Goal: Navigation & Orientation: Find specific page/section

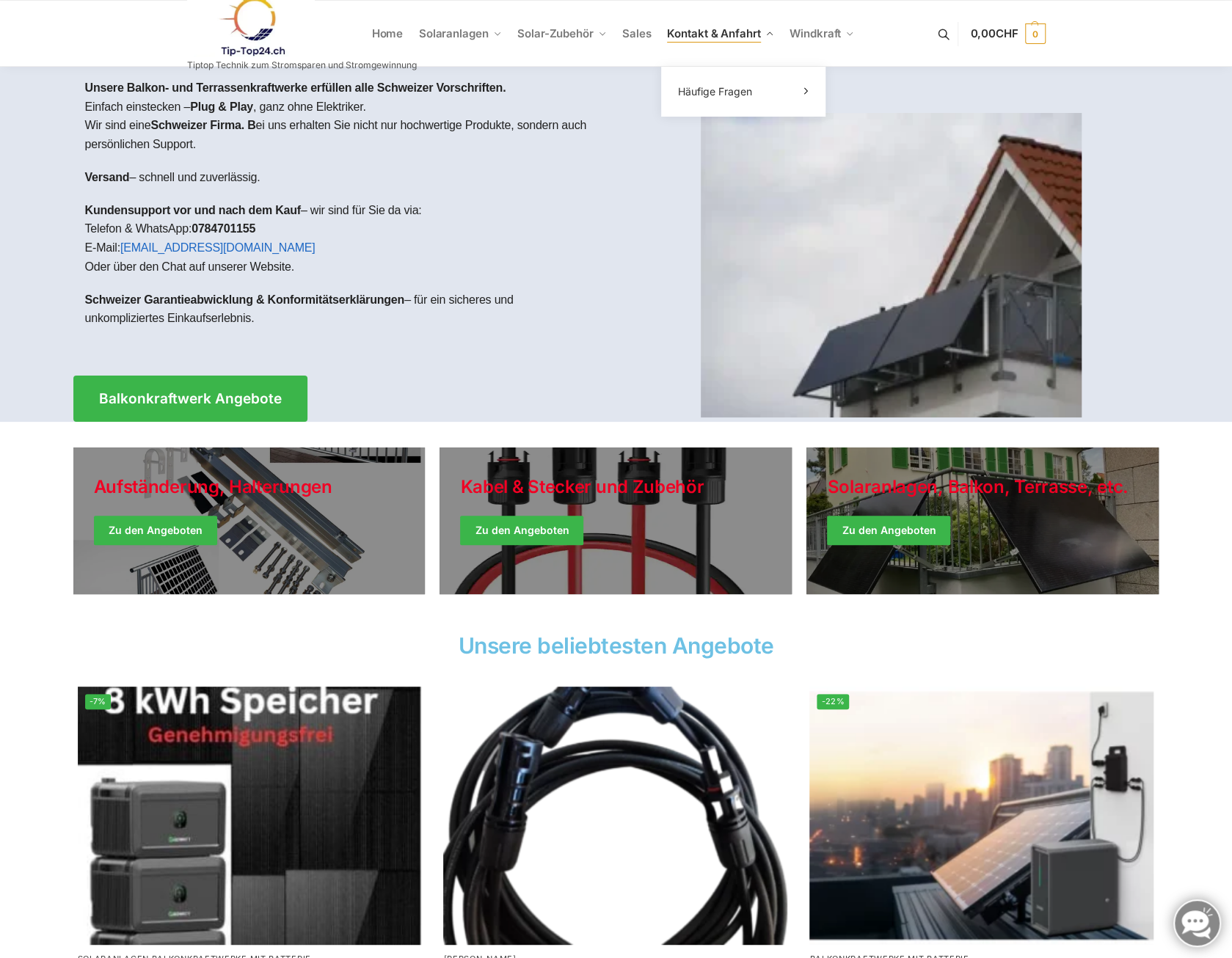
click at [705, 36] on span "Kontakt & Anfahrt" at bounding box center [712, 33] width 93 height 14
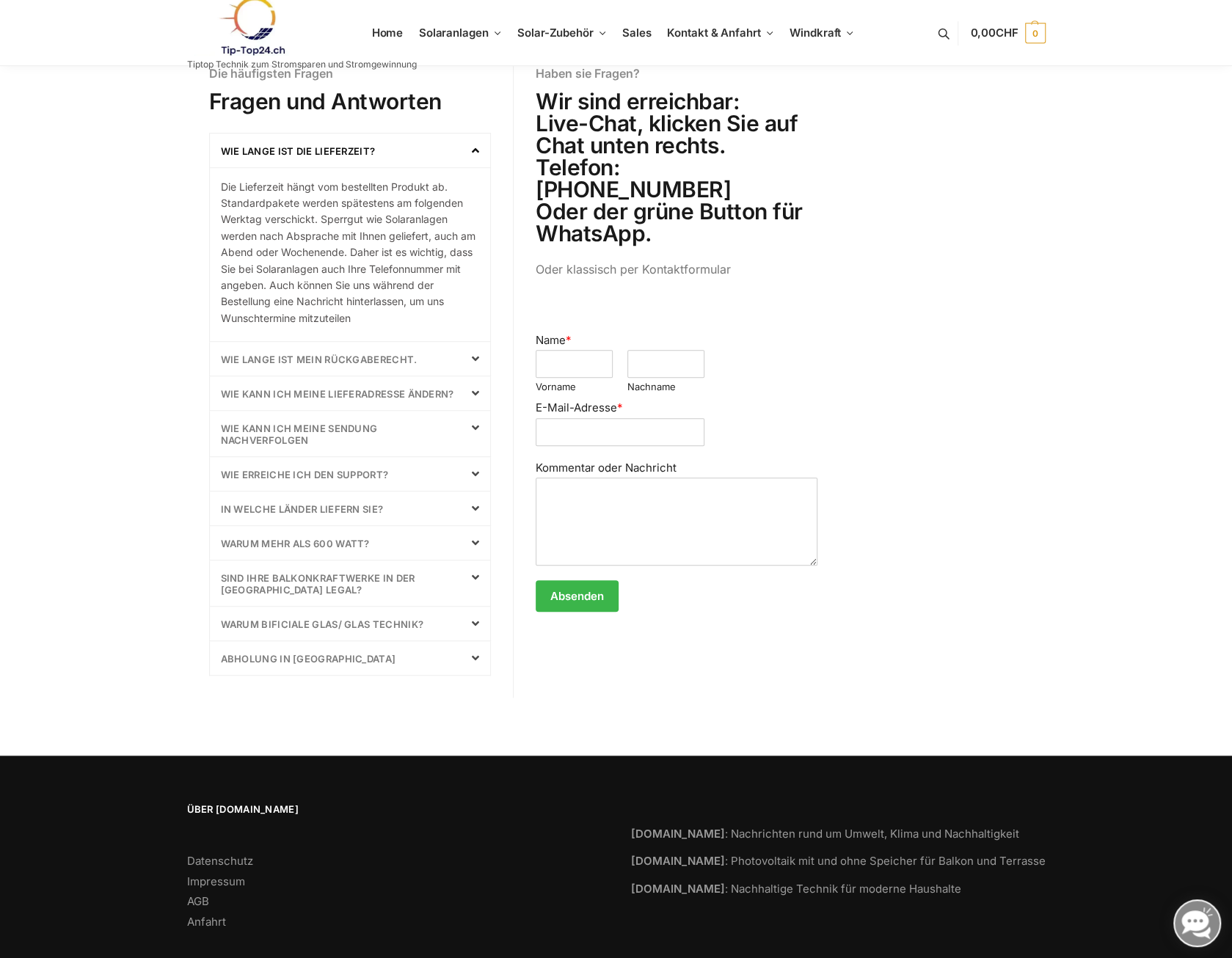
scroll to position [499, 0]
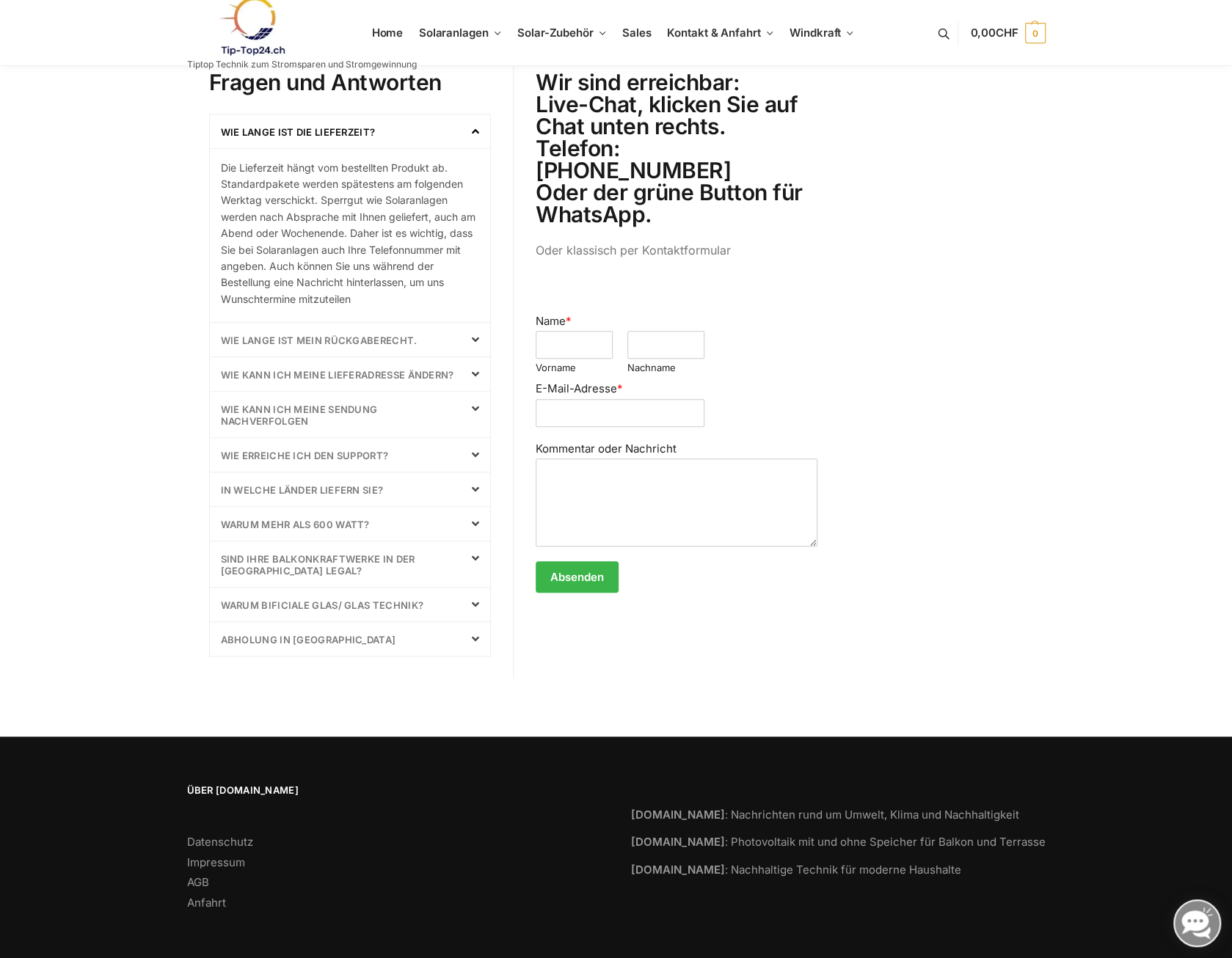
click at [433, 634] on div "Abholung in Laupen" at bounding box center [350, 640] width 281 height 34
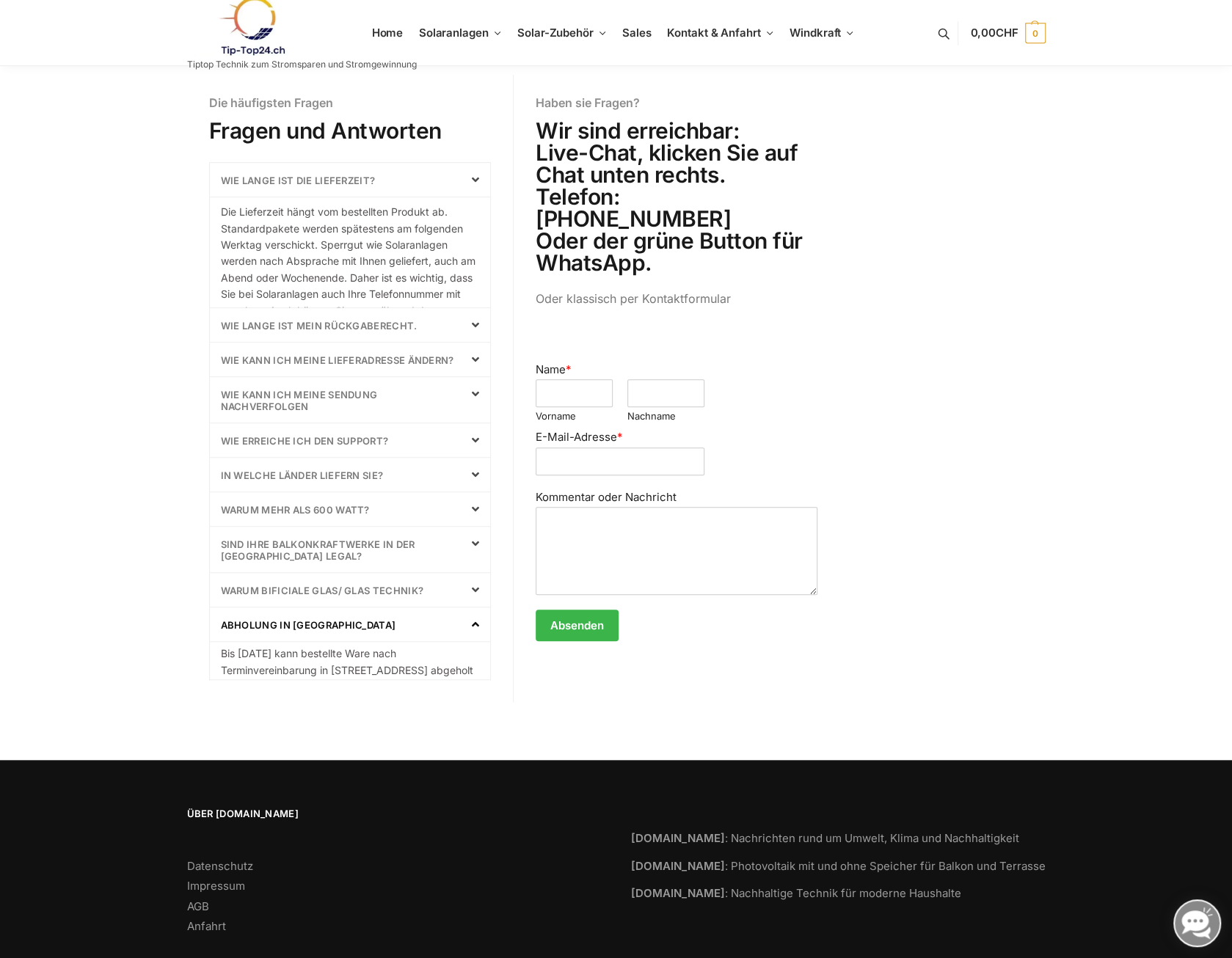
scroll to position [434, 0]
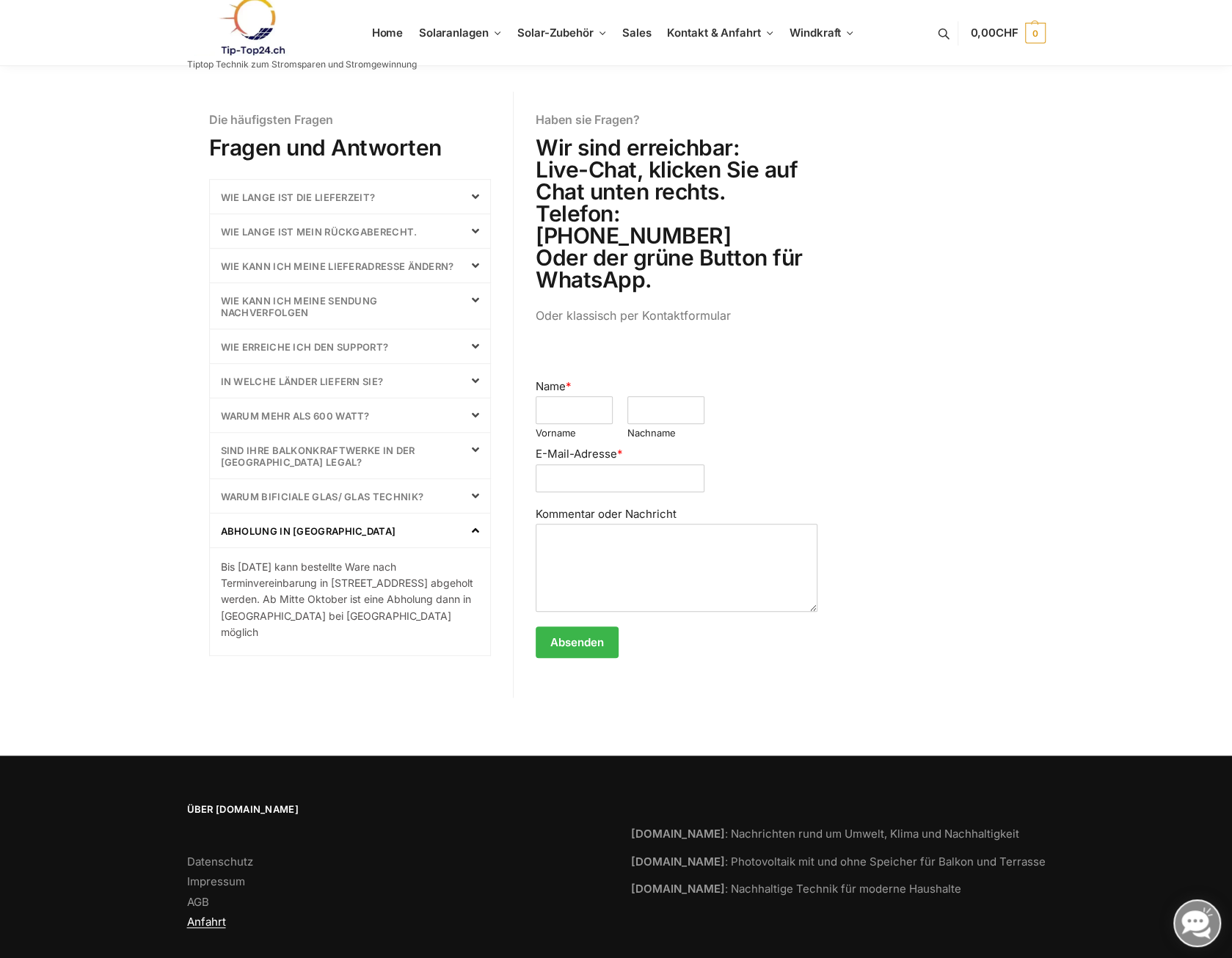
click at [204, 915] on link "Anfahrt" at bounding box center [206, 922] width 39 height 14
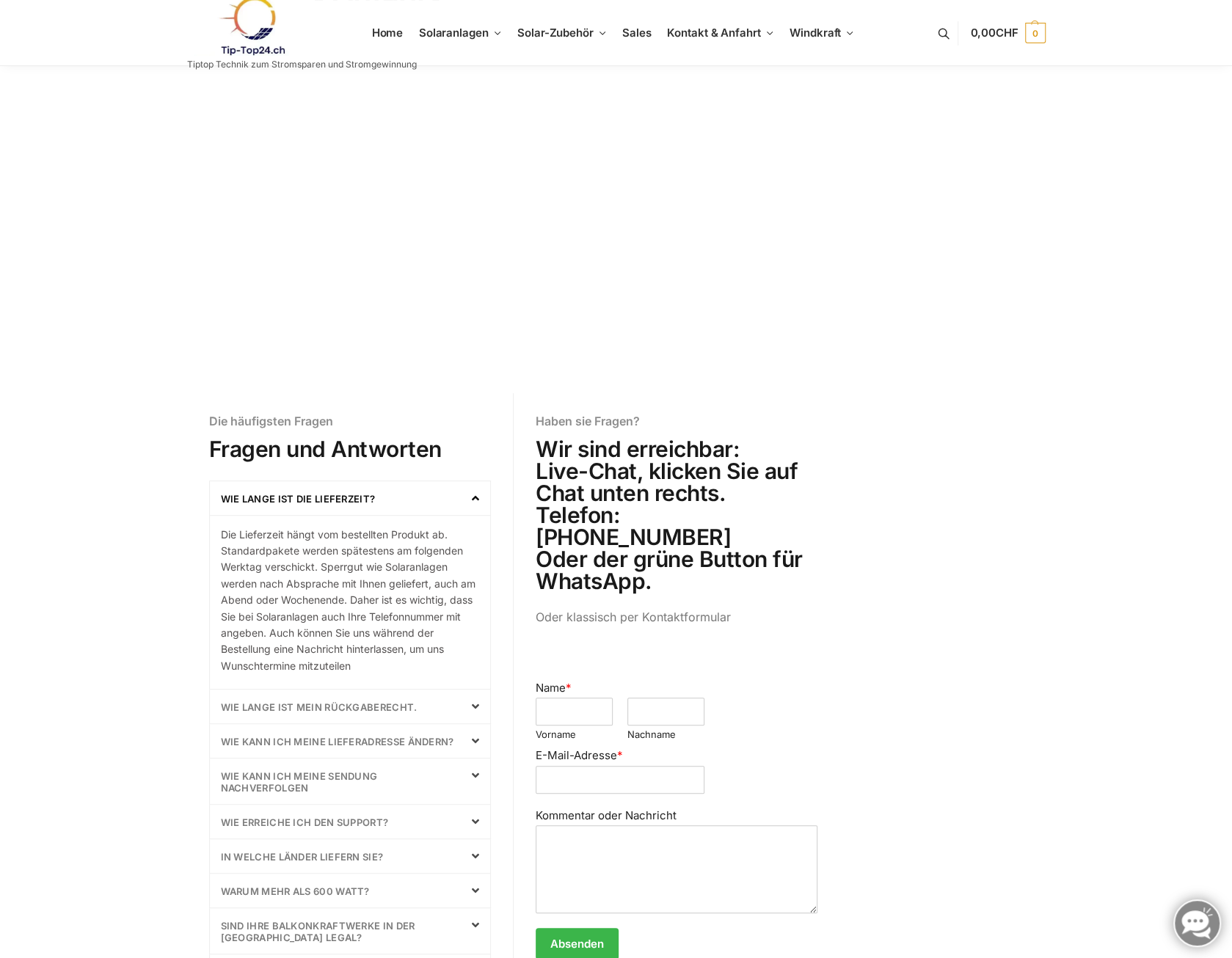
scroll to position [499, 0]
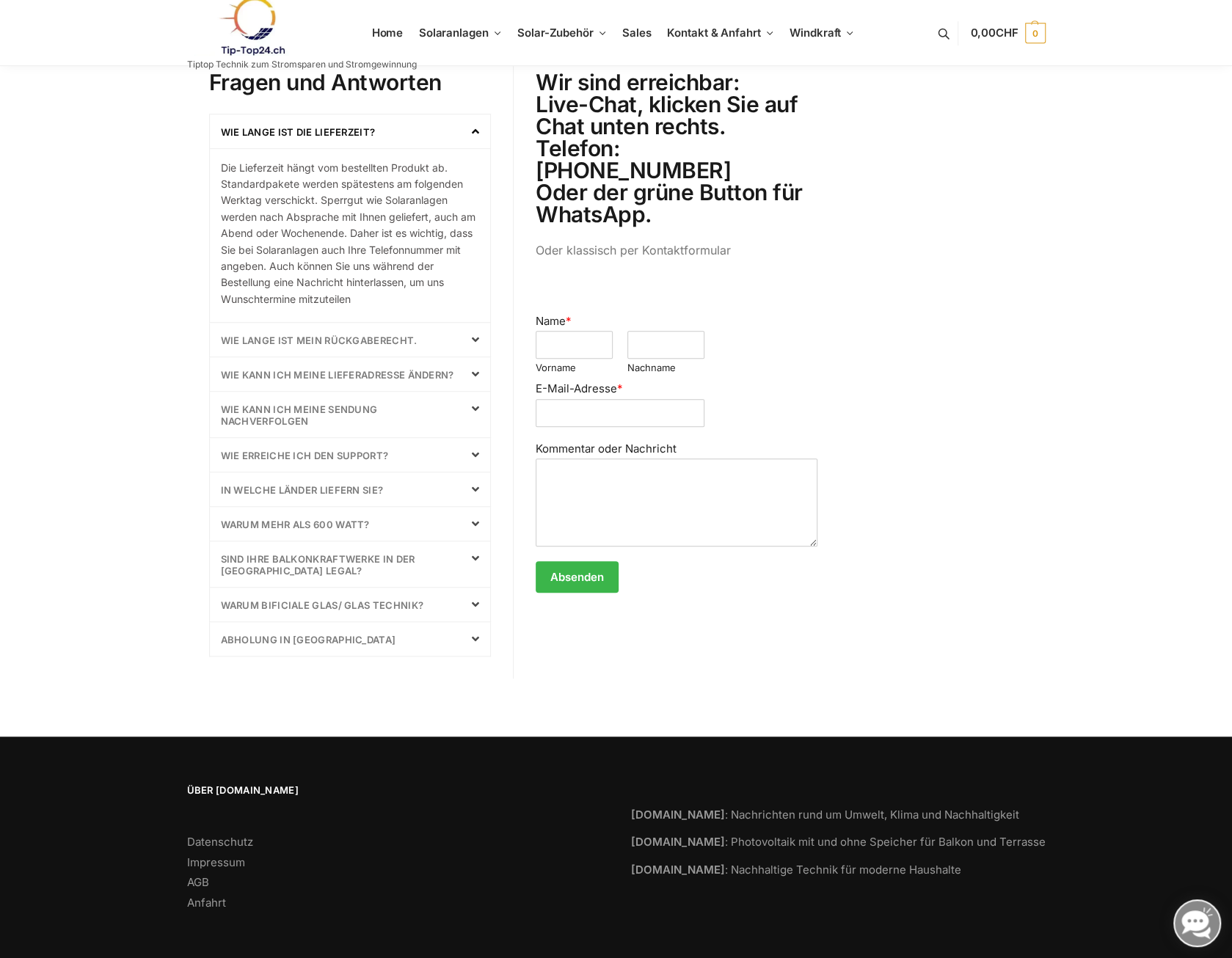
click at [483, 632] on div "Abholung in Laupen" at bounding box center [350, 640] width 281 height 34
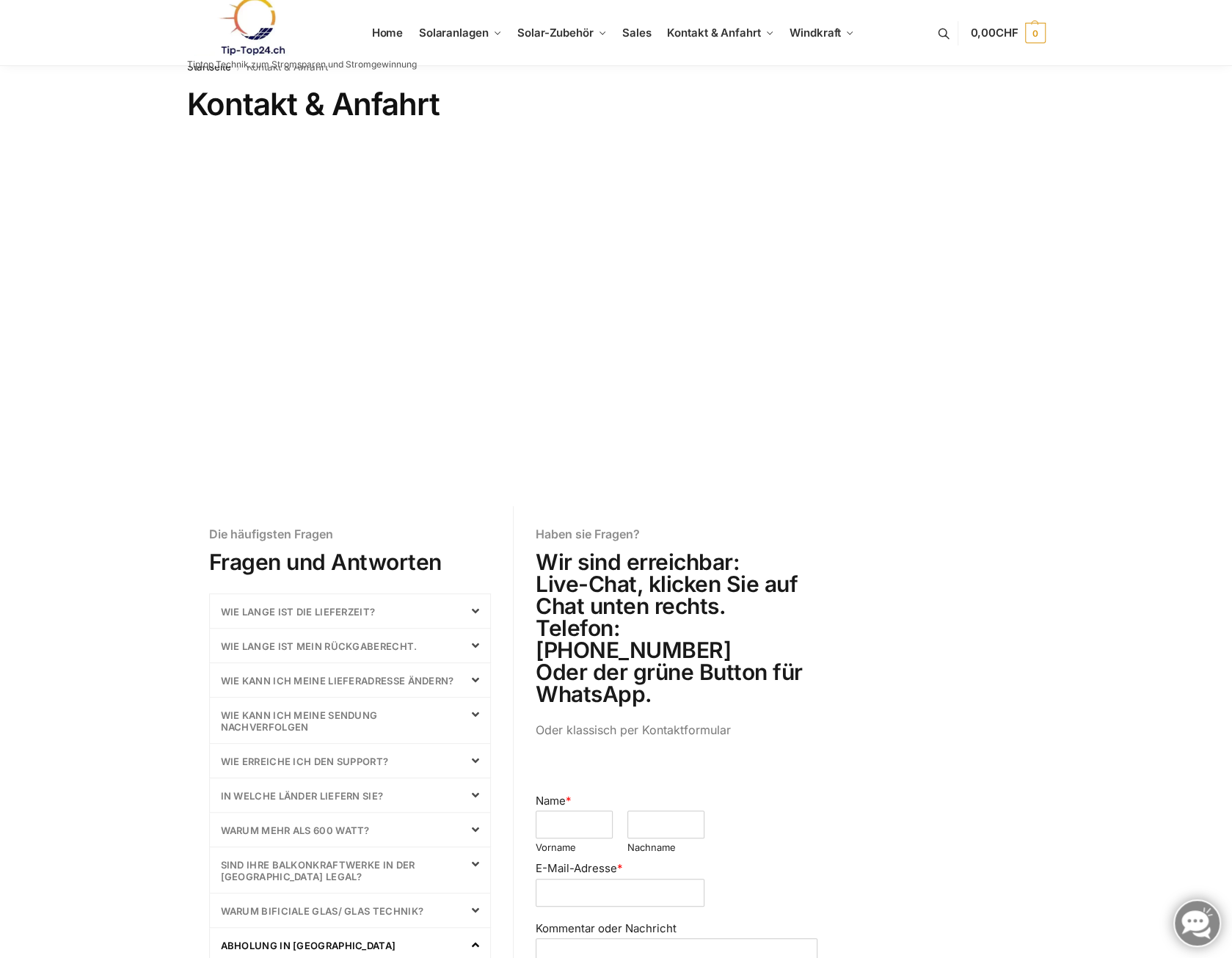
scroll to position [0, 0]
